Goal: Task Accomplishment & Management: Manage account settings

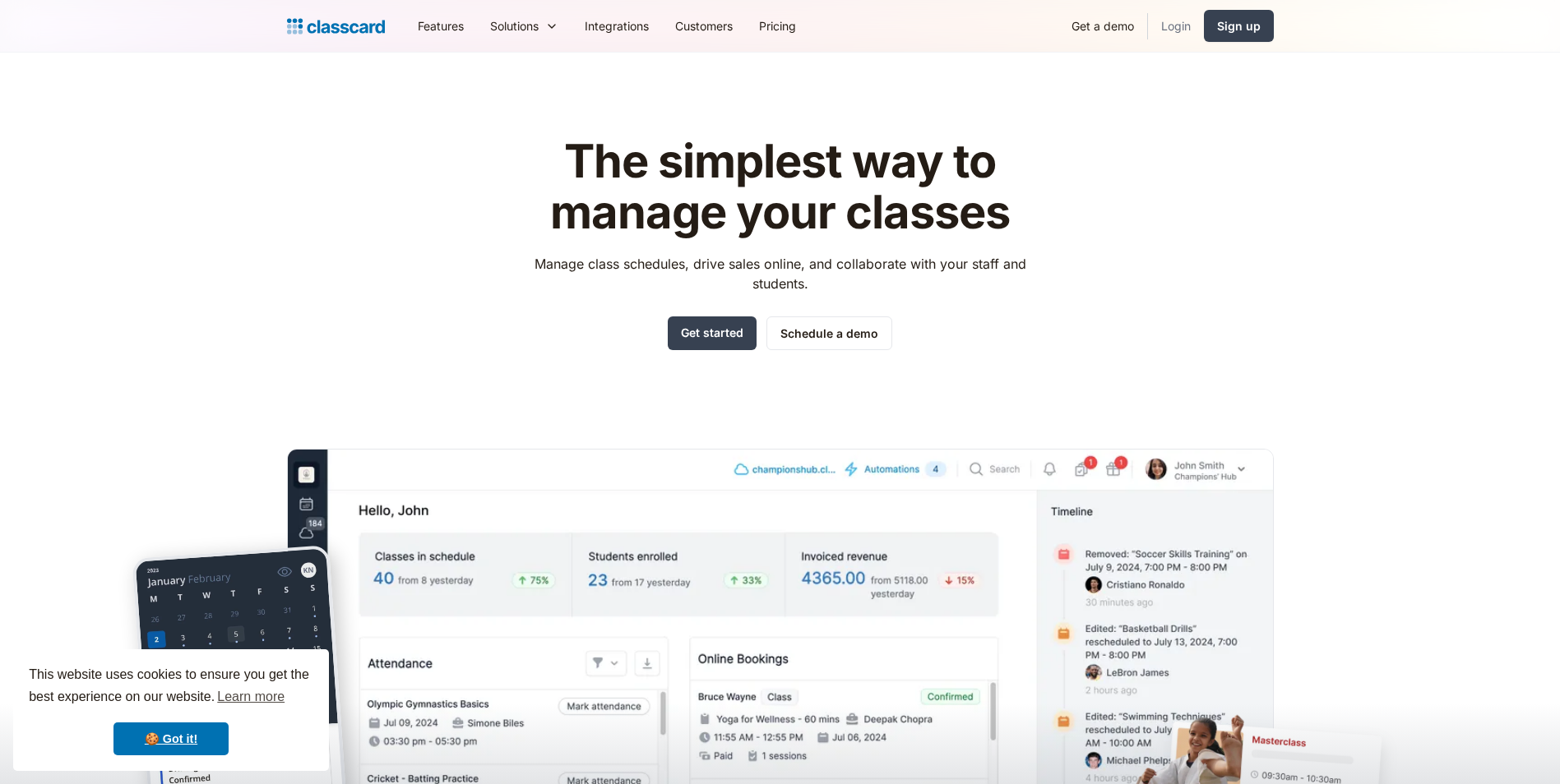
click at [1178, 21] on link "Login" at bounding box center [1175, 26] width 56 height 37
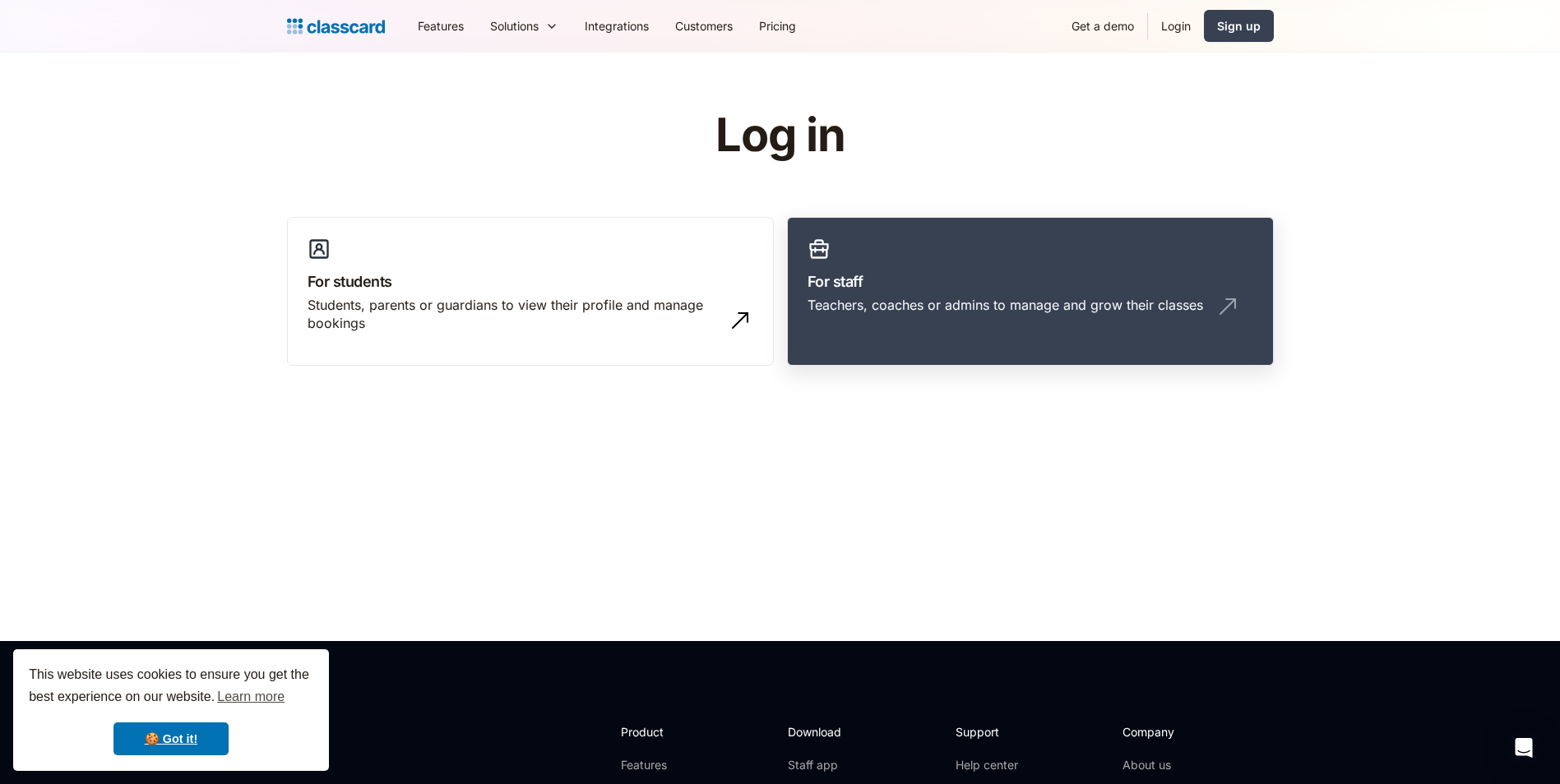
click at [906, 266] on link "For staff Teachers, coaches or admins to manage and grow their classes" at bounding box center [1030, 292] width 486 height 149
